Goal: Task Accomplishment & Management: Use online tool/utility

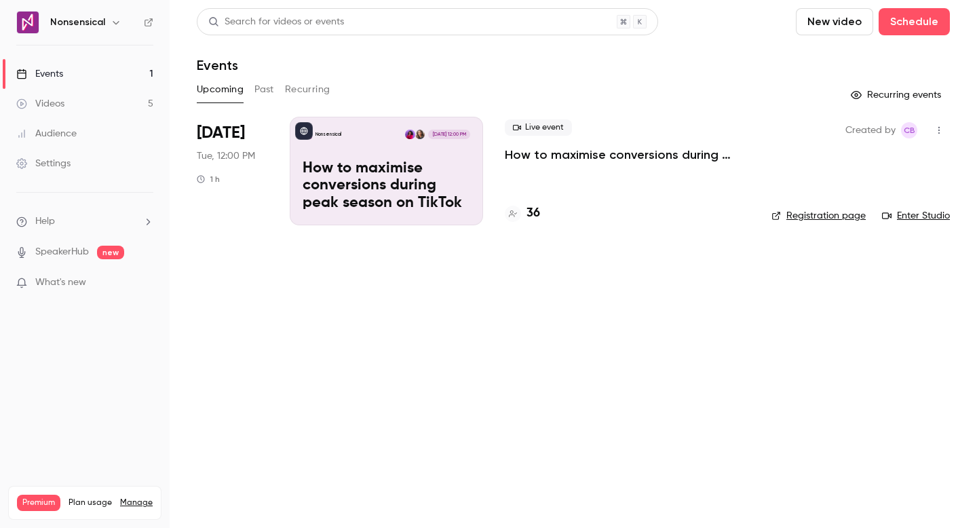
click at [446, 173] on p "How to maximise conversions during peak season on TikTok" at bounding box center [387, 186] width 168 height 52
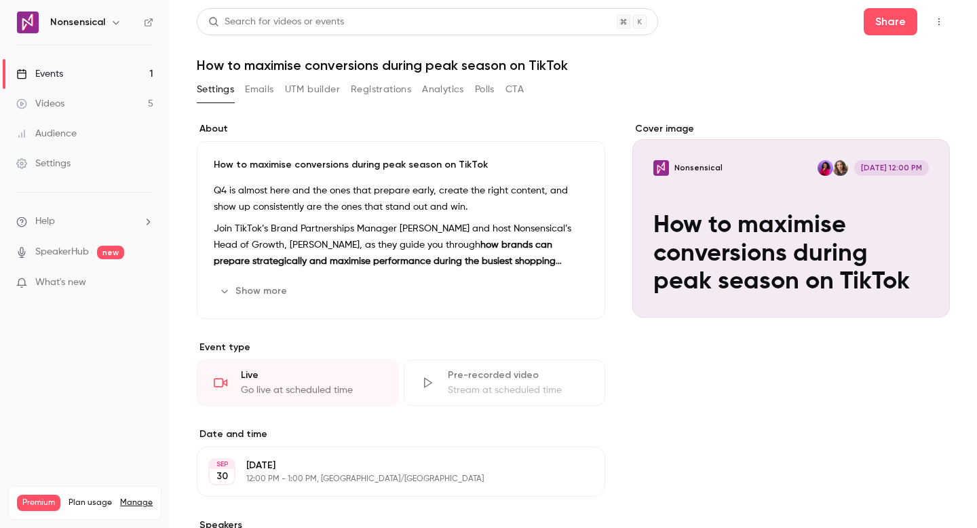
click at [373, 92] on button "Registrations" at bounding box center [381, 90] width 60 height 22
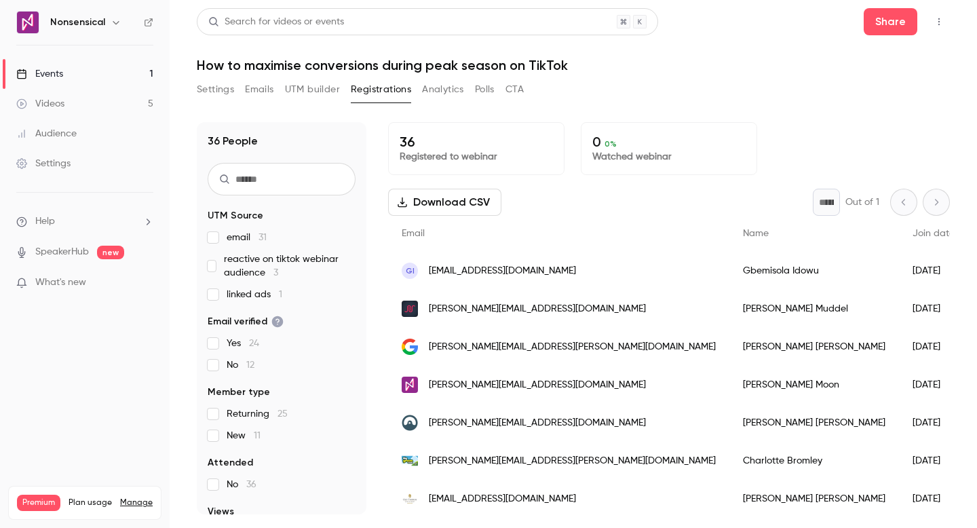
click at [316, 84] on button "UTM builder" at bounding box center [312, 90] width 55 height 22
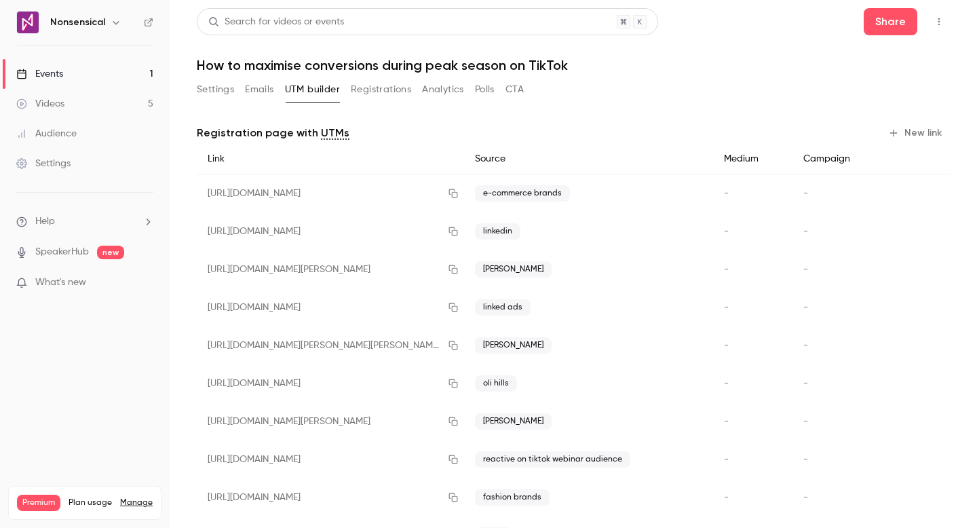
scroll to position [56, 0]
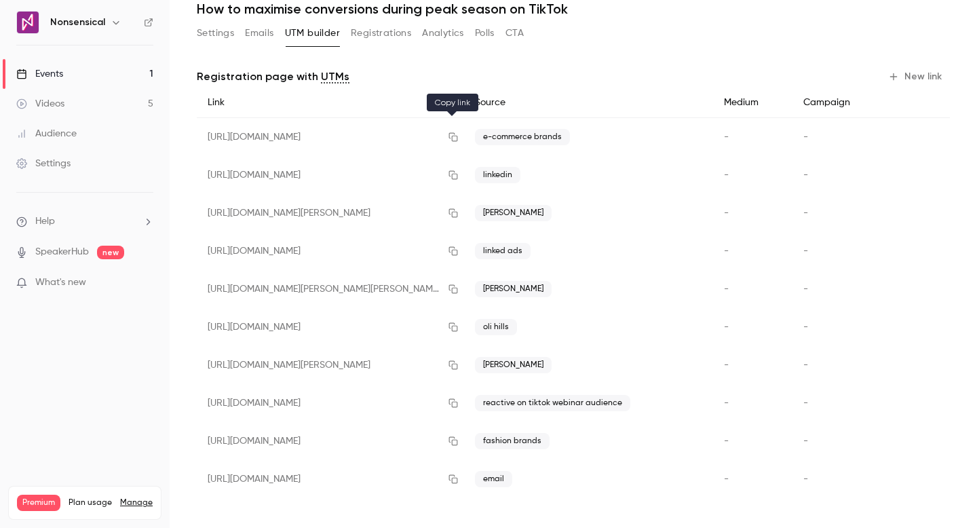
click at [452, 136] on icon "button" at bounding box center [453, 137] width 9 height 9
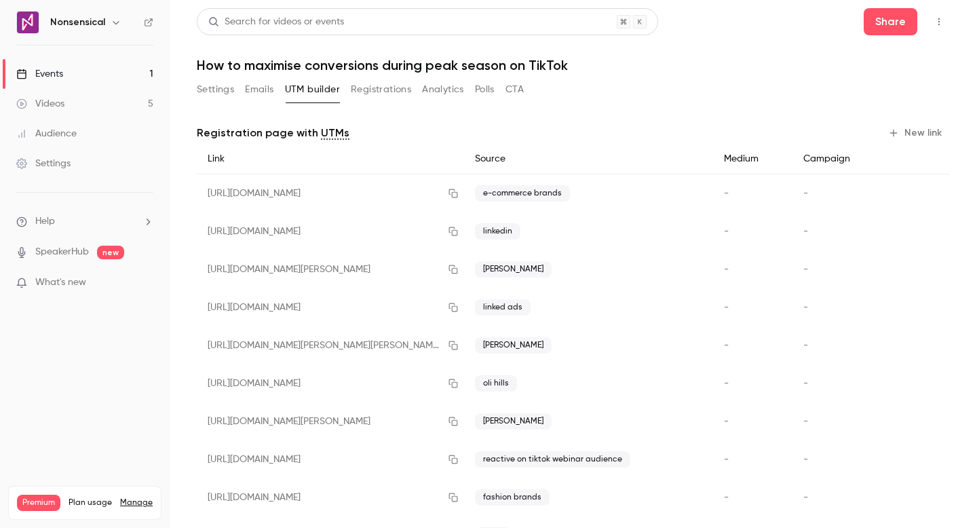
click at [98, 73] on link "Events 1" at bounding box center [85, 74] width 170 height 30
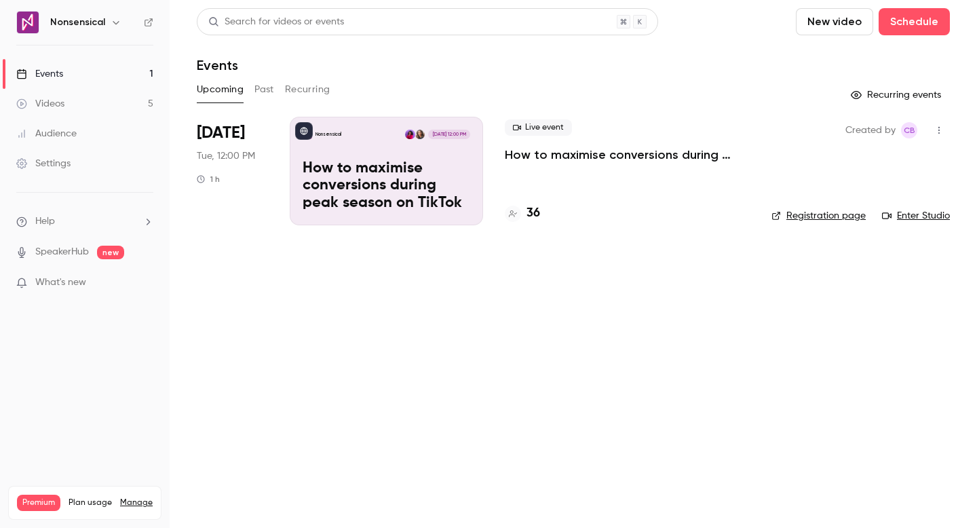
click at [557, 198] on div "Live event How to maximise conversions during peak season on TikTok 36" at bounding box center [627, 171] width 245 height 109
click at [533, 213] on h4 "36" at bounding box center [534, 213] width 14 height 18
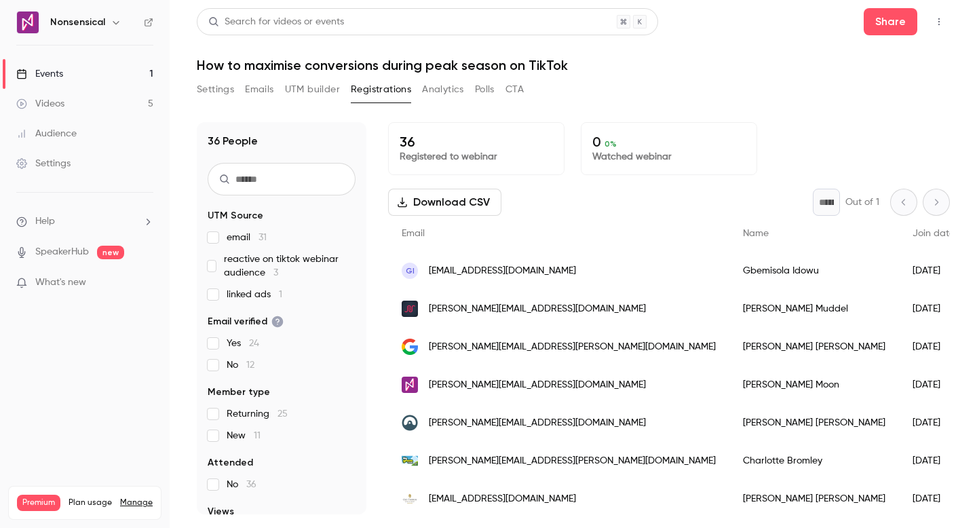
click at [319, 92] on button "UTM builder" at bounding box center [312, 90] width 55 height 22
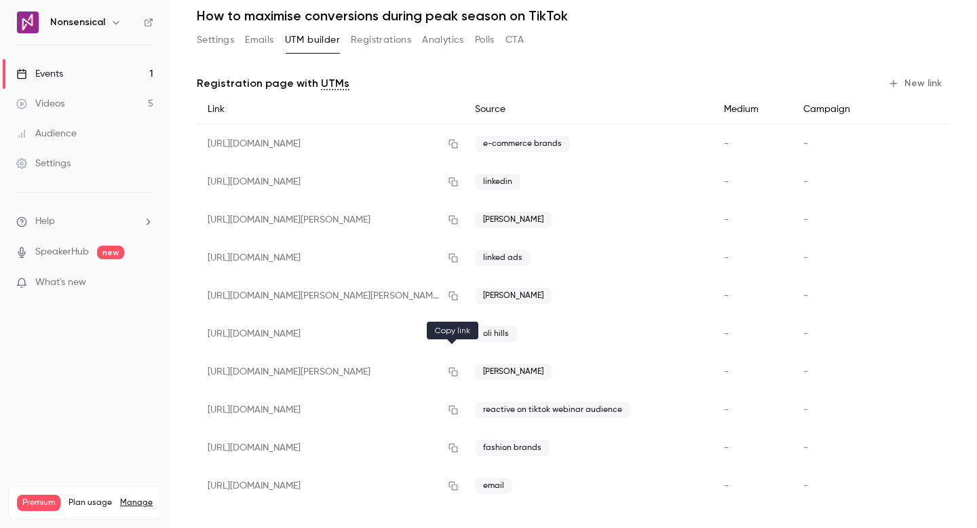
scroll to position [56, 0]
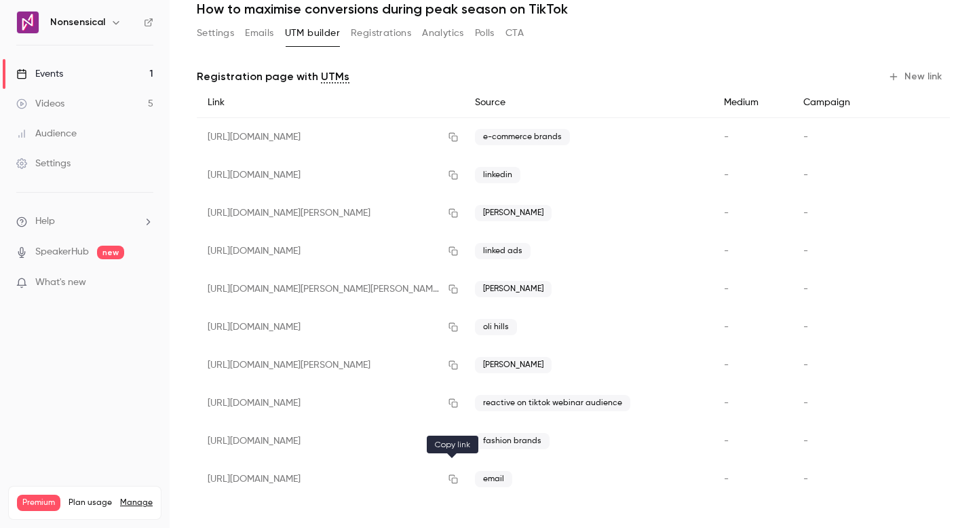
click at [451, 476] on icon "button" at bounding box center [453, 479] width 11 height 10
